Goal: Find specific page/section: Find specific page/section

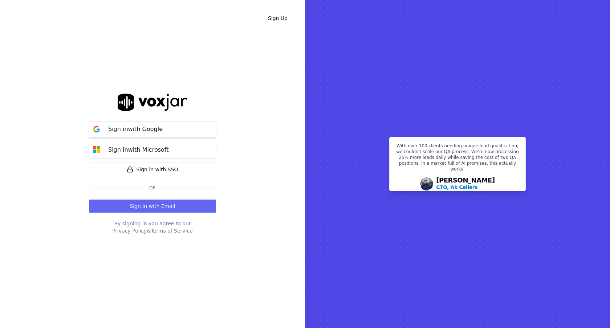
click at [209, 128] on button "Sign in with Google" at bounding box center [152, 129] width 127 height 16
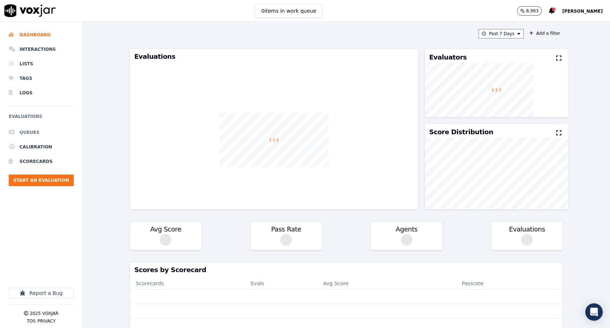
click at [30, 128] on li "Queues" at bounding box center [41, 132] width 65 height 15
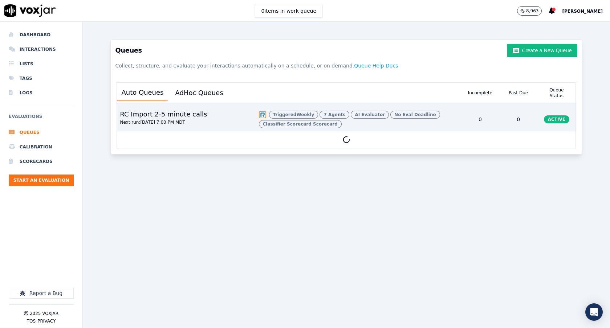
click at [315, 111] on div "Triggered Weekly 7 Agents AI Evaluator No Eval Deadline Classifier Scorecard Sc…" at bounding box center [358, 119] width 205 height 23
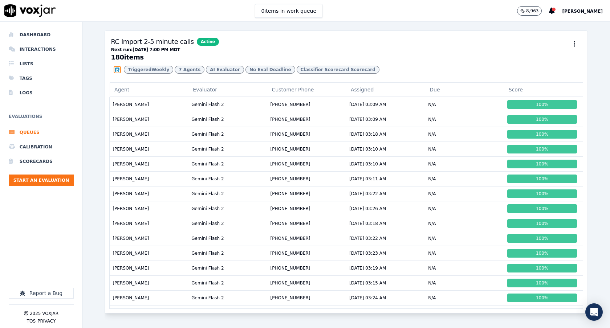
click at [586, 9] on span "Curtis Brown" at bounding box center [582, 11] width 41 height 5
